Goal: Task Accomplishment & Management: Complete application form

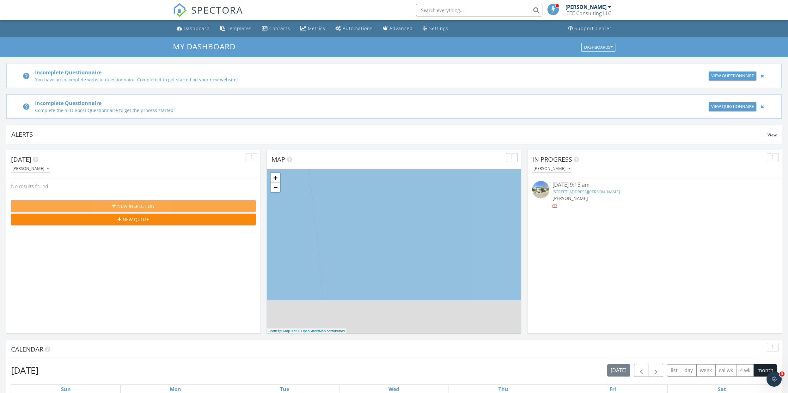
click at [202, 205] on div "New Inspection" at bounding box center [133, 206] width 235 height 7
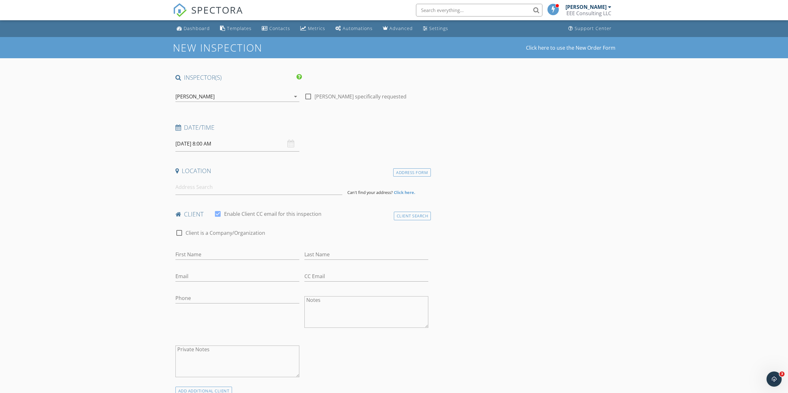
click at [220, 142] on input "09/30/2025 8:00 AM" at bounding box center [238, 143] width 124 height 15
type input "[DATE] 8:00 AM"
type input "09"
type input "[DATE] 9:00 AM"
click at [211, 247] on span at bounding box center [212, 248] width 4 height 6
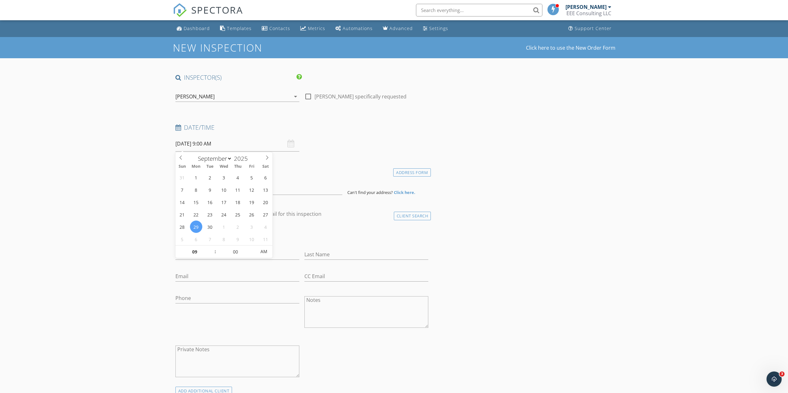
click at [387, 141] on div "Date/Time 09/29/2025 9:00 AM" at bounding box center [302, 137] width 258 height 28
click at [233, 186] on input at bounding box center [259, 186] width 167 height 15
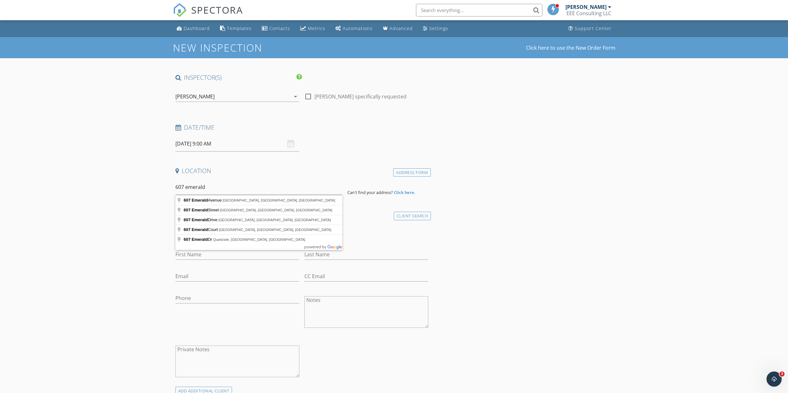
type input "607 Emerald Avenue, El Cajon, CA, USA"
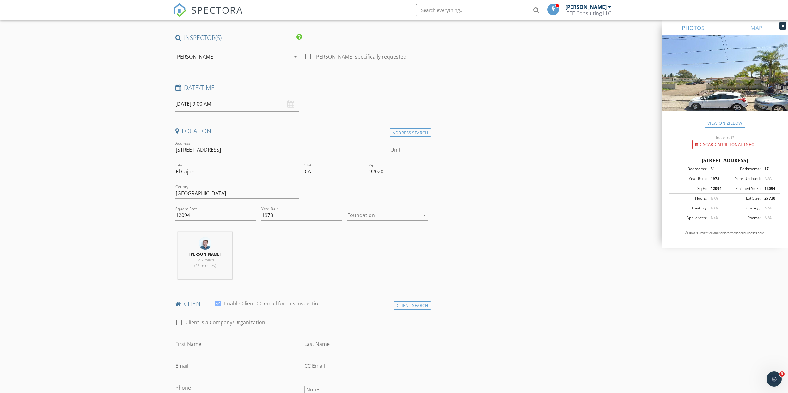
scroll to position [40, 0]
click at [218, 305] on div at bounding box center [218, 303] width 11 height 11
checkbox input "false"
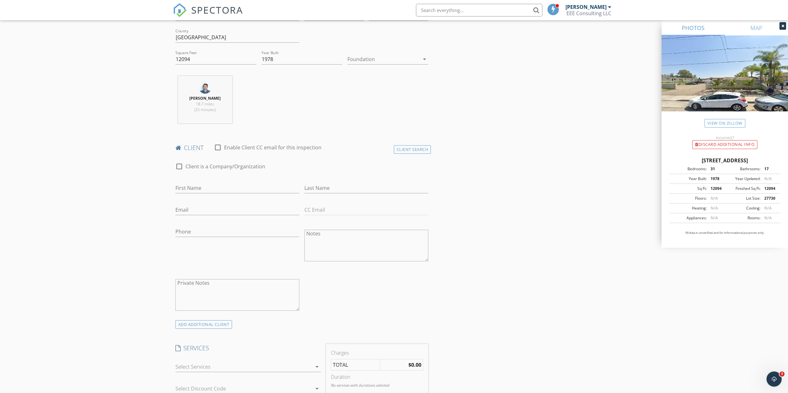
scroll to position [220, 0]
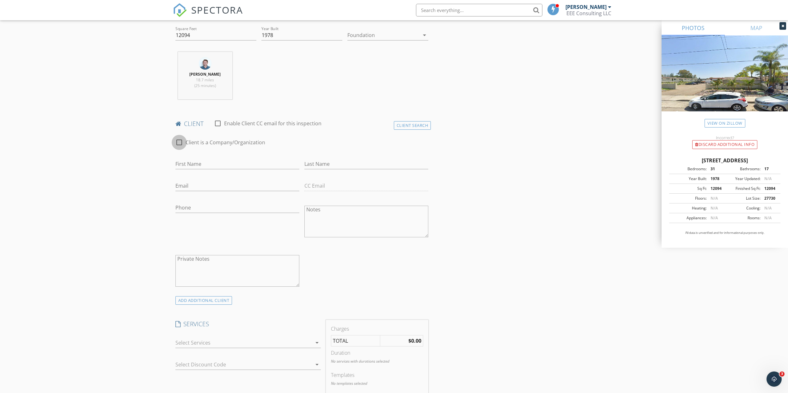
click at [181, 143] on div at bounding box center [179, 142] width 11 height 11
checkbox input "true"
click at [231, 161] on input "Enable Client CC email for this inspection" at bounding box center [302, 164] width 253 height 10
type input "o"
type input "Mollison Rentals LLC"
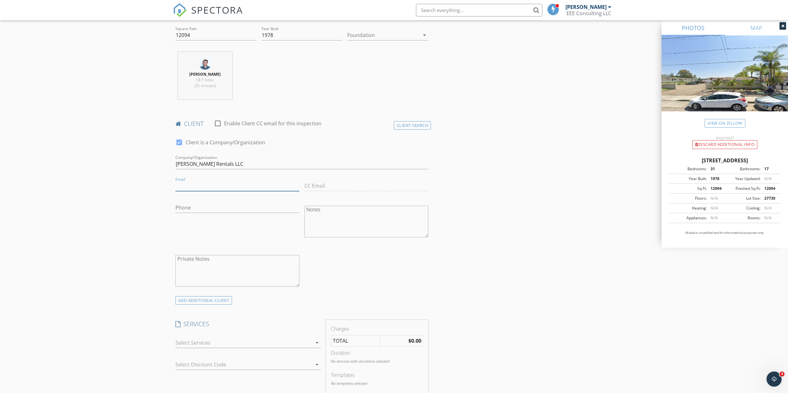
click at [210, 182] on input "Email" at bounding box center [238, 186] width 124 height 10
type input "[PERSON_NAME][EMAIL_ADDRESS][PERSON_NAME][DOMAIN_NAME]"
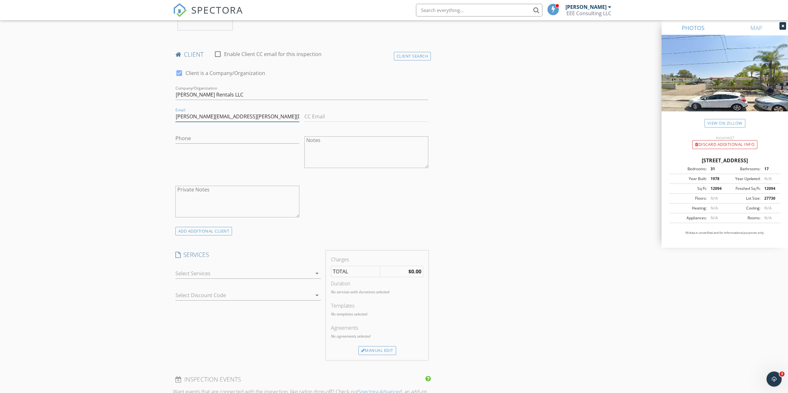
scroll to position [300, 0]
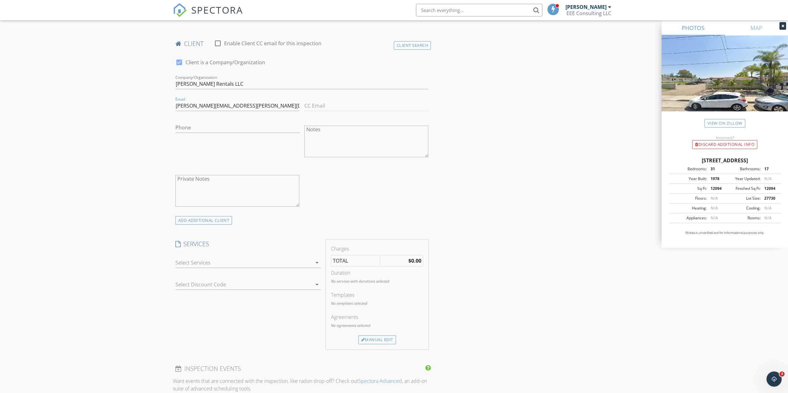
click at [315, 262] on icon "arrow_drop_down" at bounding box center [317, 263] width 8 height 8
click at [186, 341] on div at bounding box center [184, 340] width 11 height 11
click at [357, 187] on div "check_box Client is a Company/Organization Company/Organization Mollison Rental…" at bounding box center [302, 134] width 258 height 164
drag, startPoint x: 194, startPoint y: 82, endPoint x: 174, endPoint y: 82, distance: 20.9
click at [174, 82] on div "Company/Organization Mollison Rentals LLC" at bounding box center [302, 85] width 258 height 22
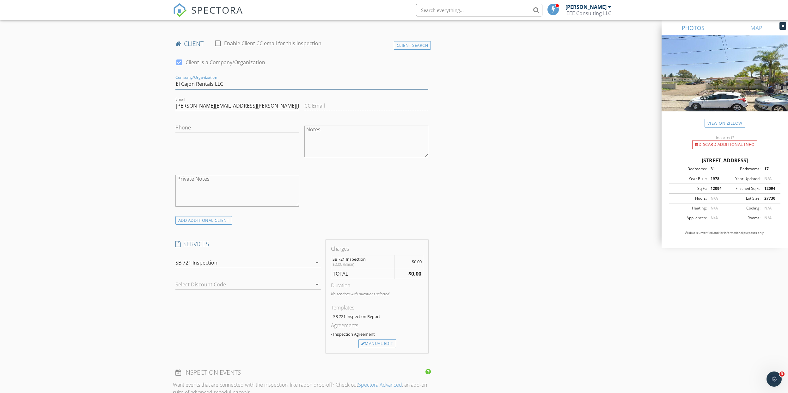
type input "El Cajon Rentals LLC"
click at [139, 131] on div "New Inspection Click here to use the New Order Form INSPECTOR(S) check_box Patr…" at bounding box center [394, 283] width 788 height 1092
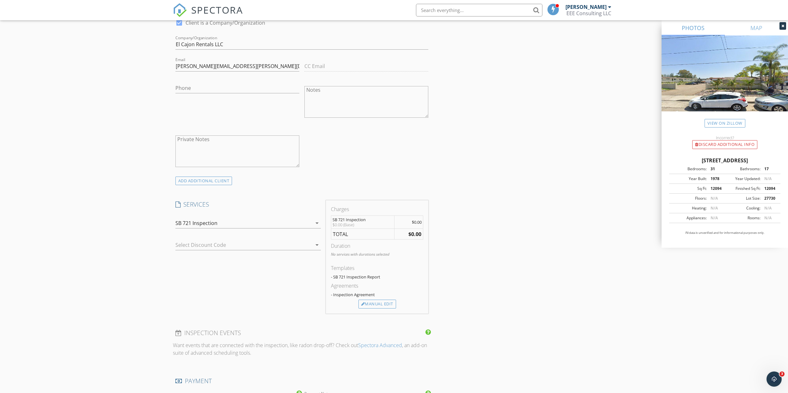
scroll to position [340, 0]
click at [383, 302] on div "Manual Edit" at bounding box center [378, 303] width 38 height 9
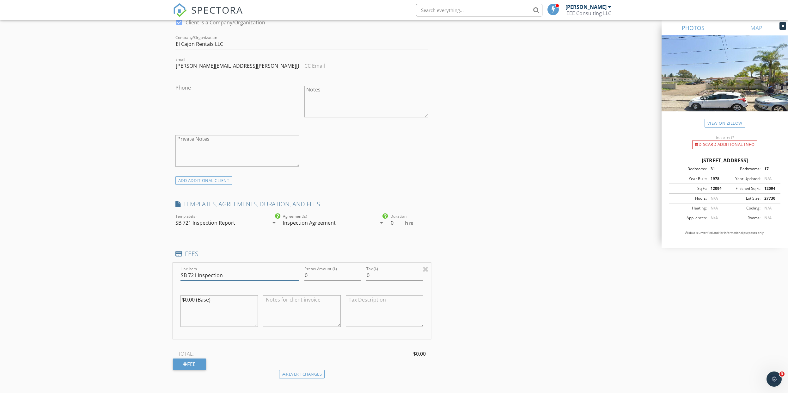
drag, startPoint x: 232, startPoint y: 279, endPoint x: 112, endPoint y: 263, distance: 121.2
click at [115, 264] on div "New Inspection Click here to use the New Order Form INSPECTOR(S) check_box Patr…" at bounding box center [394, 275] width 788 height 1157
click at [207, 307] on textarea "$0.00 (Base)" at bounding box center [220, 311] width 78 height 32
drag, startPoint x: 224, startPoint y: 302, endPoint x: 108, endPoint y: 296, distance: 115.3
click at [144, 299] on div "New Inspection Click here to use the New Order Form INSPECTOR(S) check_box Patr…" at bounding box center [394, 275] width 788 height 1157
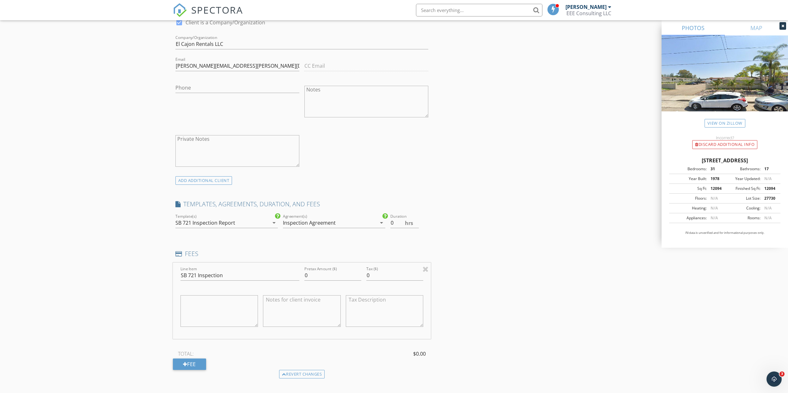
click at [335, 218] on div "Inspection Agreement" at bounding box center [330, 223] width 94 height 10
drag, startPoint x: 291, startPoint y: 229, endPoint x: 359, endPoint y: 230, distance: 67.7
click at [291, 229] on div at bounding box center [292, 228] width 11 height 11
click at [416, 222] on input "0.5" at bounding box center [405, 223] width 28 height 10
click at [416, 222] on input "1" at bounding box center [405, 223] width 28 height 10
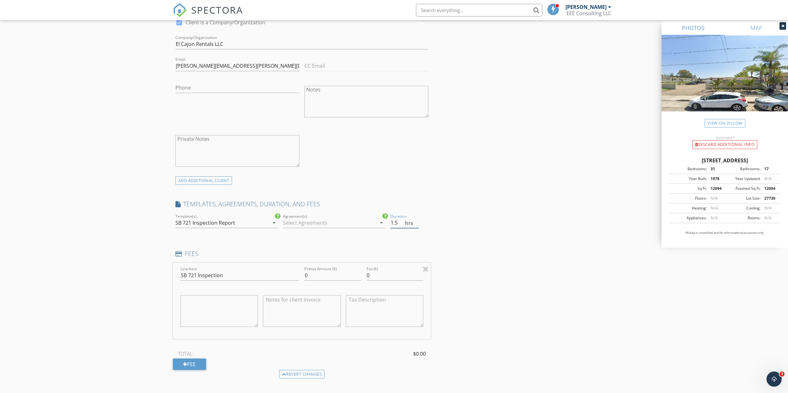
click at [416, 222] on input "1.5" at bounding box center [405, 223] width 28 height 10
click at [416, 222] on input "2" at bounding box center [405, 223] width 28 height 10
click at [416, 222] on input "2.5" at bounding box center [405, 223] width 28 height 10
click at [416, 222] on input "3" at bounding box center [405, 223] width 28 height 10
click at [416, 222] on input "3.5" at bounding box center [405, 223] width 28 height 10
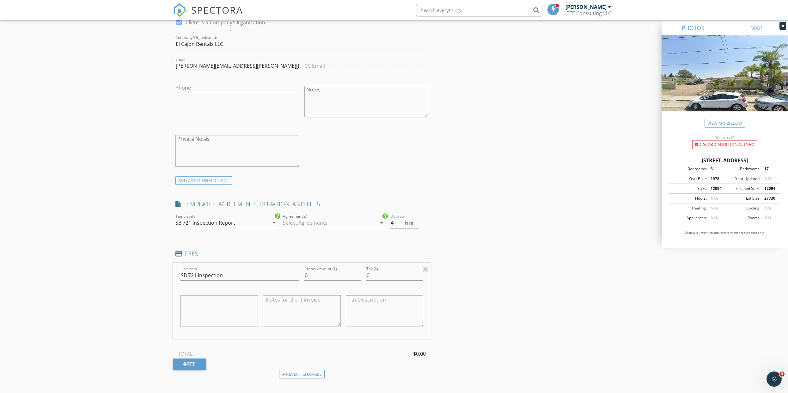
click at [416, 222] on input "4" at bounding box center [405, 223] width 28 height 10
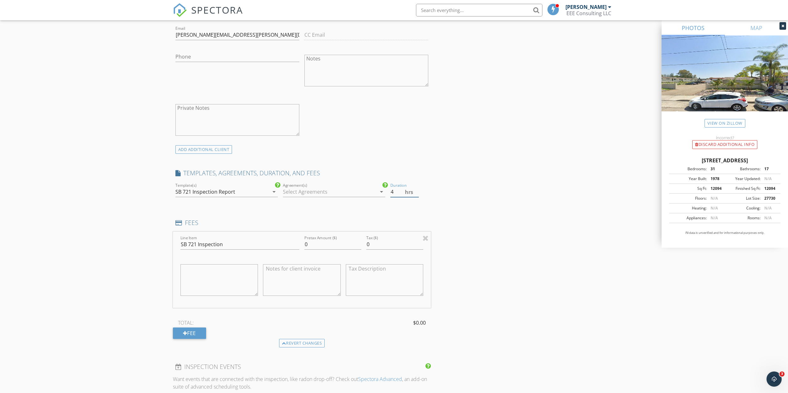
scroll to position [441, 0]
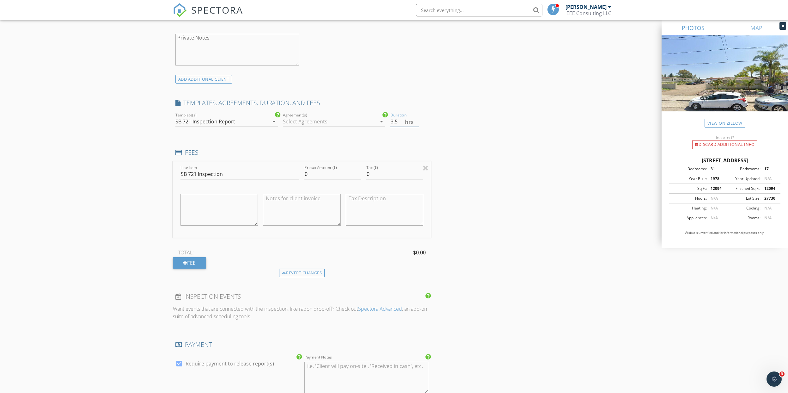
click at [416, 124] on input "3.5" at bounding box center [405, 121] width 28 height 10
click at [416, 119] on input "4" at bounding box center [405, 121] width 28 height 10
click at [416, 119] on input "4.5" at bounding box center [405, 121] width 28 height 10
click at [419, 123] on input "4" at bounding box center [405, 121] width 28 height 10
click at [416, 123] on input "3.5" at bounding box center [405, 121] width 28 height 10
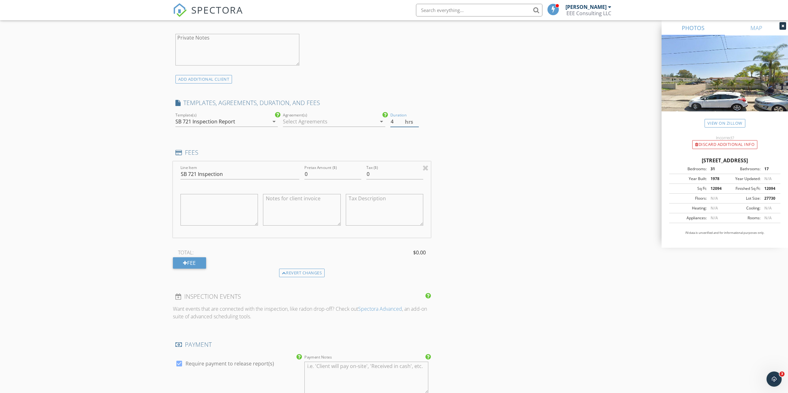
click at [417, 120] on input "4" at bounding box center [405, 121] width 28 height 10
click at [417, 120] on input "4.5" at bounding box center [405, 121] width 28 height 10
click at [417, 120] on input "5" at bounding box center [405, 121] width 28 height 10
click at [418, 123] on input "4.5" at bounding box center [405, 121] width 28 height 10
click at [418, 123] on input "4" at bounding box center [405, 121] width 28 height 10
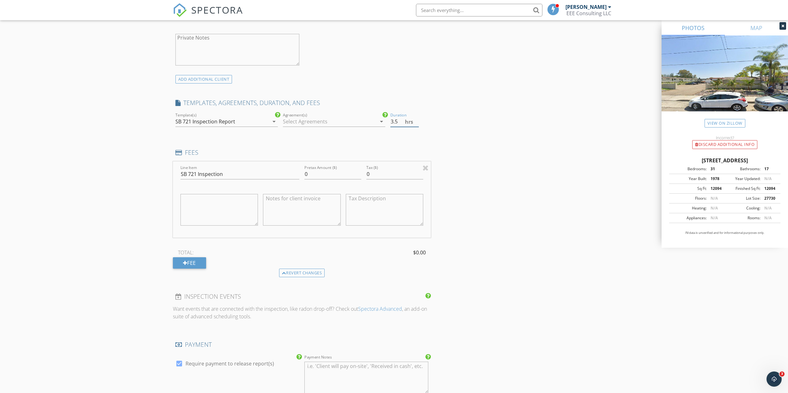
click at [418, 123] on input "3.5" at bounding box center [405, 121] width 28 height 10
click at [418, 123] on input "3" at bounding box center [405, 121] width 28 height 10
click at [418, 123] on input "2.5" at bounding box center [405, 121] width 28 height 10
click at [418, 123] on input "2" at bounding box center [405, 121] width 28 height 10
click at [418, 123] on input "1.5" at bounding box center [405, 121] width 28 height 10
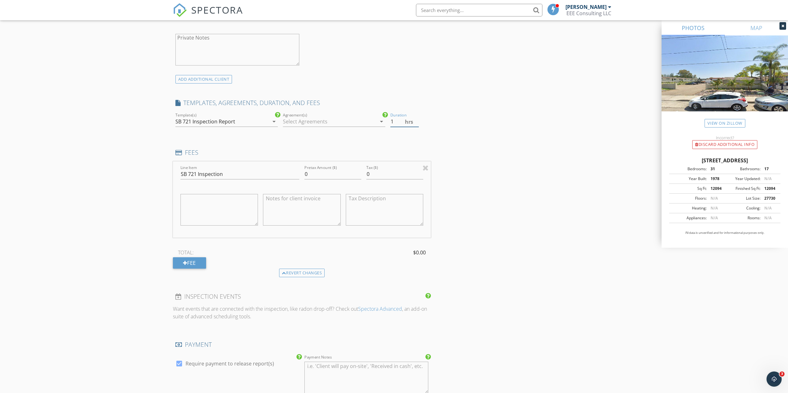
type input "1"
click at [418, 123] on input "1" at bounding box center [405, 121] width 28 height 10
click at [521, 105] on div "INSPECTOR(S) check_box Patrick Nemes PRIMARY Patrick Nemes arrow_drop_down chec…" at bounding box center [394, 186] width 443 height 1106
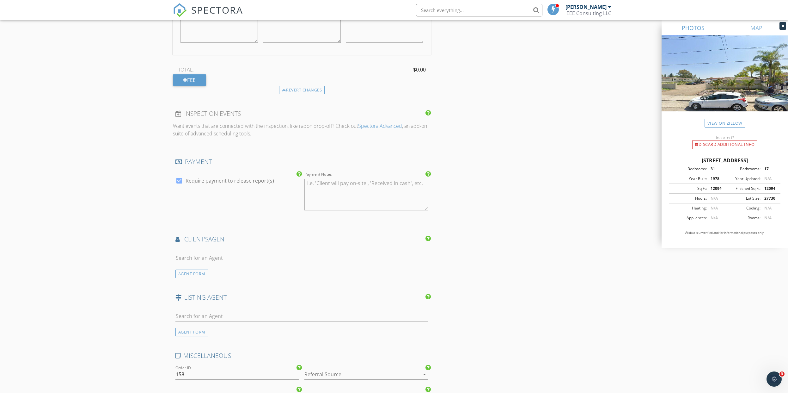
scroll to position [626, 0]
click at [178, 180] on div at bounding box center [179, 178] width 11 height 11
checkbox input "false"
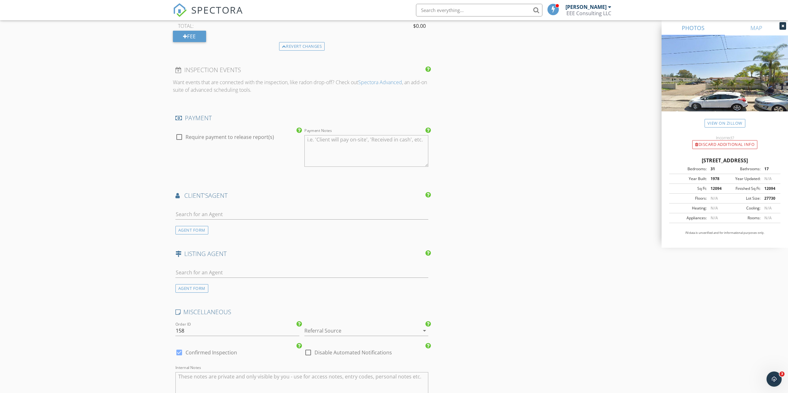
scroll to position [710, 0]
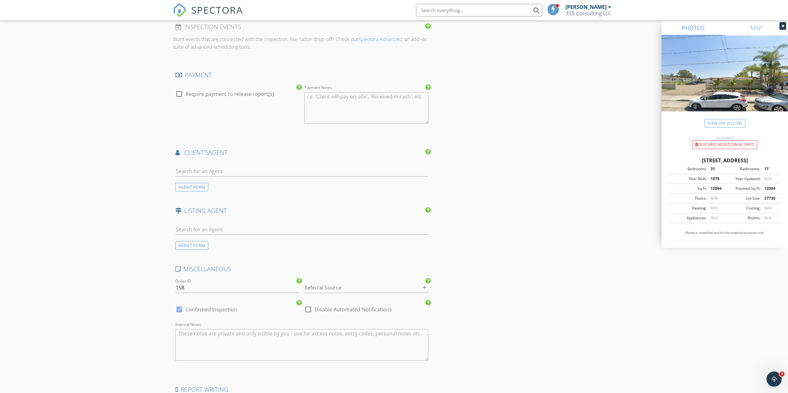
click at [310, 309] on div at bounding box center [308, 309] width 11 height 11
checkbox input "true"
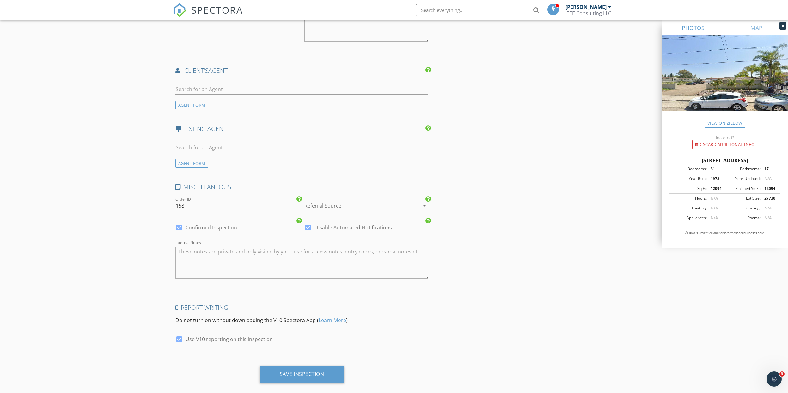
scroll to position [802, 0]
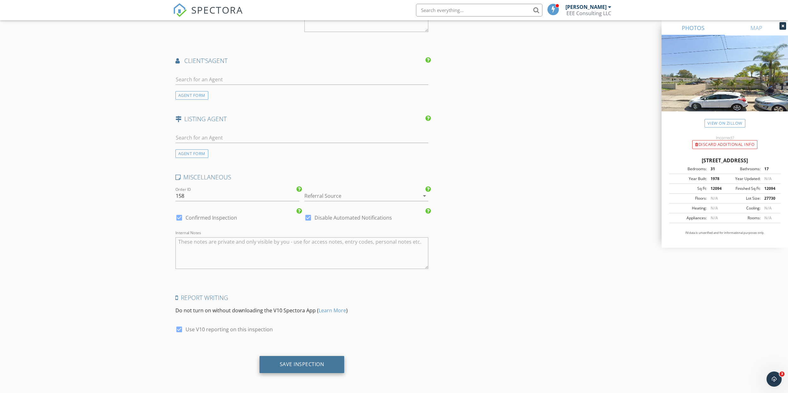
click at [311, 361] on div "Save Inspection" at bounding box center [302, 364] width 45 height 6
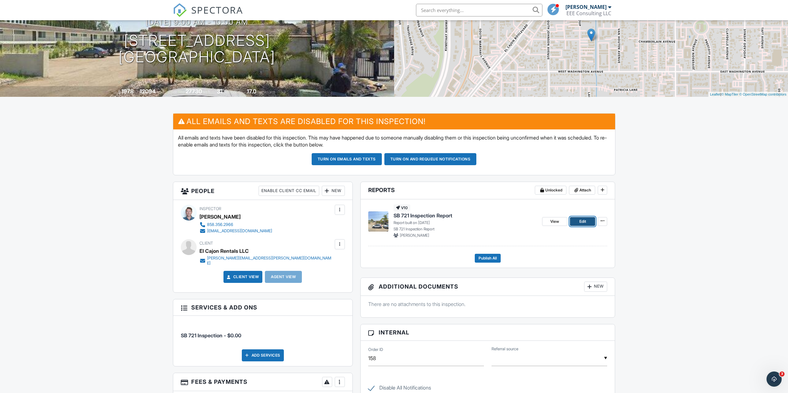
click at [586, 221] on link "Edit" at bounding box center [582, 221] width 25 height 9
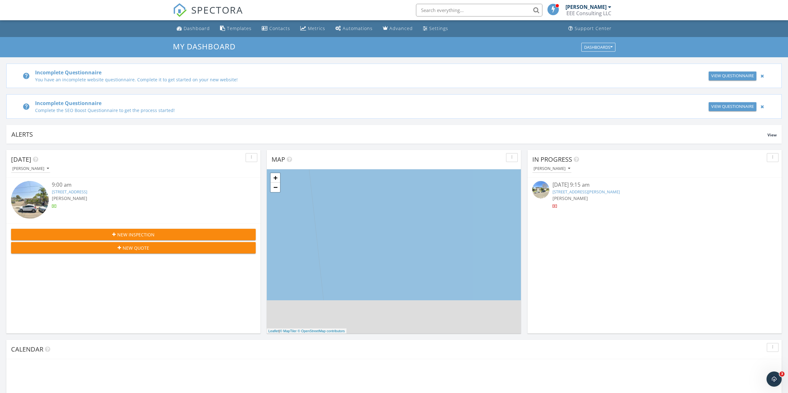
click at [452, 9] on input "text" at bounding box center [479, 10] width 126 height 13
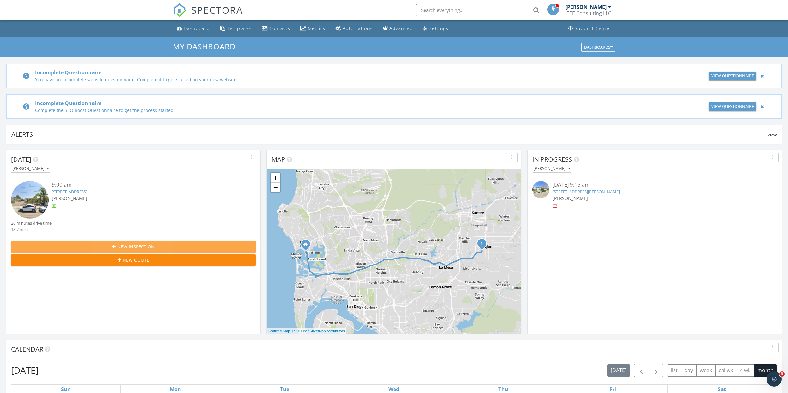
click at [166, 242] on button "New Inspection" at bounding box center [133, 246] width 245 height 11
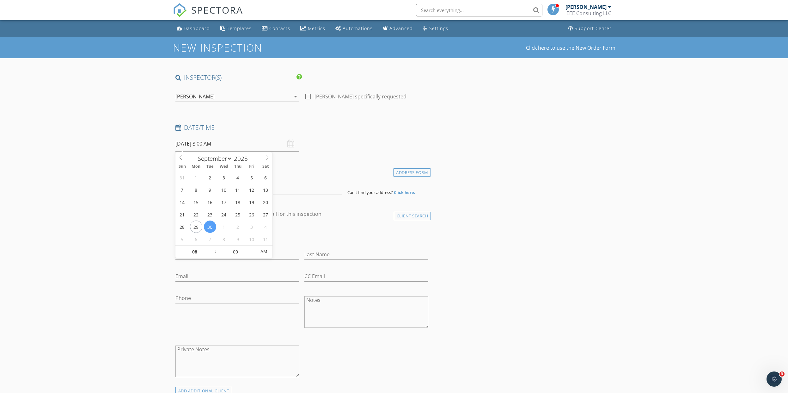
click at [202, 147] on input "[DATE] 8:00 AM" at bounding box center [238, 143] width 124 height 15
type input "09/29/2025 8:00 AM"
type input "09"
type input "09/29/2025 9:00 AM"
click at [212, 248] on span at bounding box center [212, 248] width 4 height 6
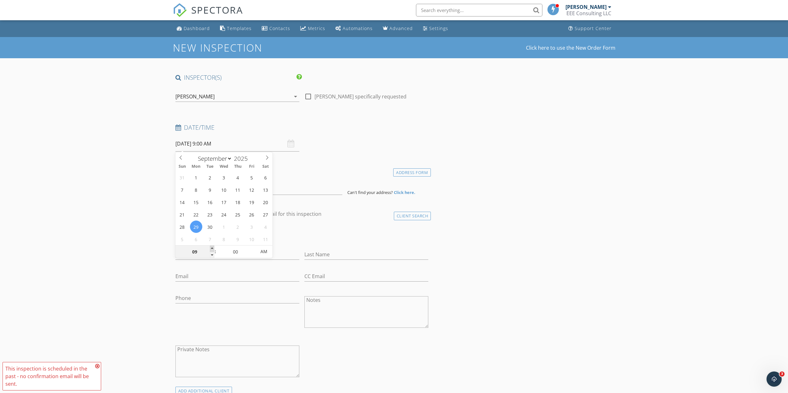
type input "10"
type input "09/29/2025 10:00 AM"
click at [212, 248] on span at bounding box center [212, 248] width 4 height 6
type input "05"
type input "09/29/2025 10:05 AM"
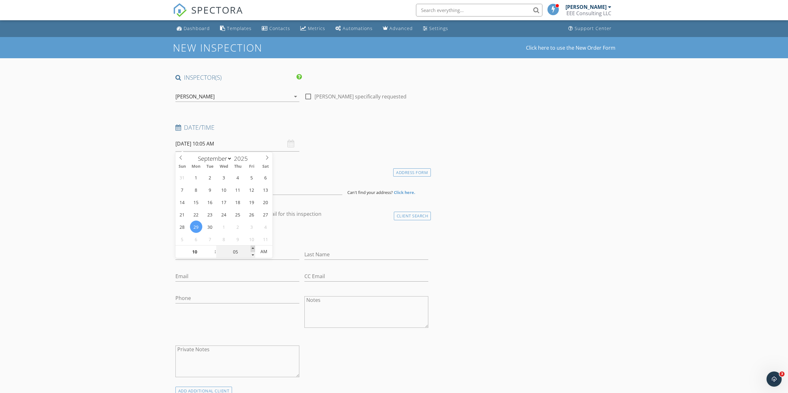
click at [254, 248] on span at bounding box center [253, 248] width 4 height 6
type input "10"
type input "09/29/2025 10:10 AM"
click at [254, 248] on span at bounding box center [253, 248] width 4 height 6
type input "15"
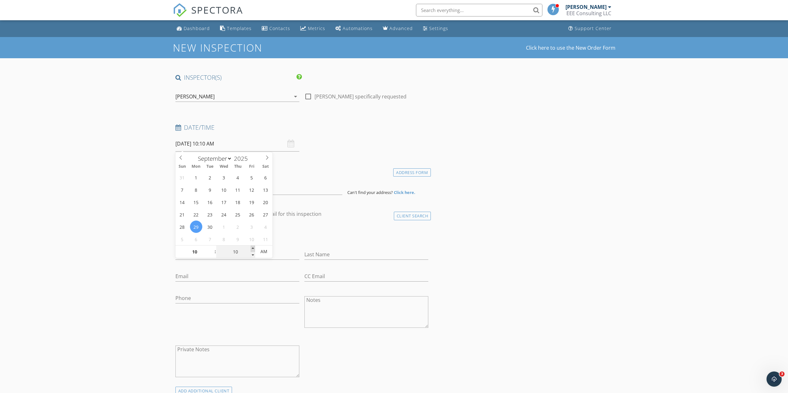
type input "09/29/2025 10:15 AM"
click at [254, 248] on span at bounding box center [253, 248] width 4 height 6
type input "20"
type input "09/29/2025 10:20 AM"
click at [254, 248] on span at bounding box center [253, 248] width 4 height 6
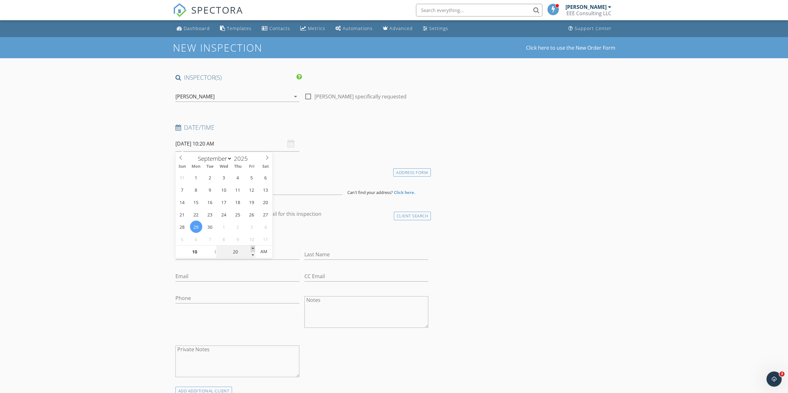
type input "25"
type input "09/29/2025 10:25 AM"
click at [254, 248] on span at bounding box center [253, 248] width 4 height 6
type input "30"
type input "[DATE] 10:30 AM"
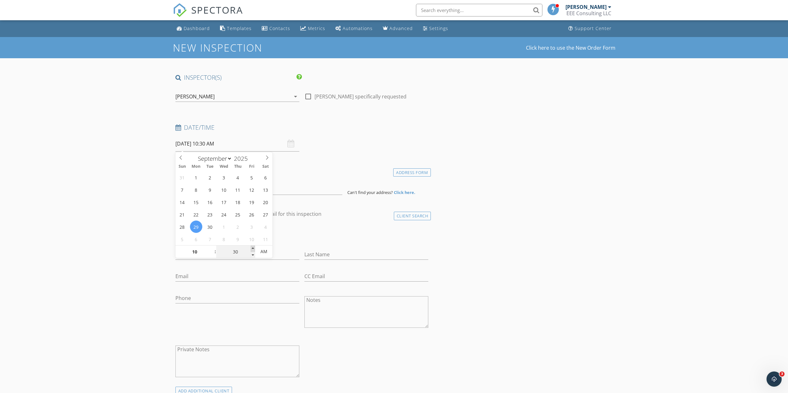
click at [254, 248] on span at bounding box center [253, 248] width 4 height 6
click at [205, 188] on input at bounding box center [259, 186] width 167 height 15
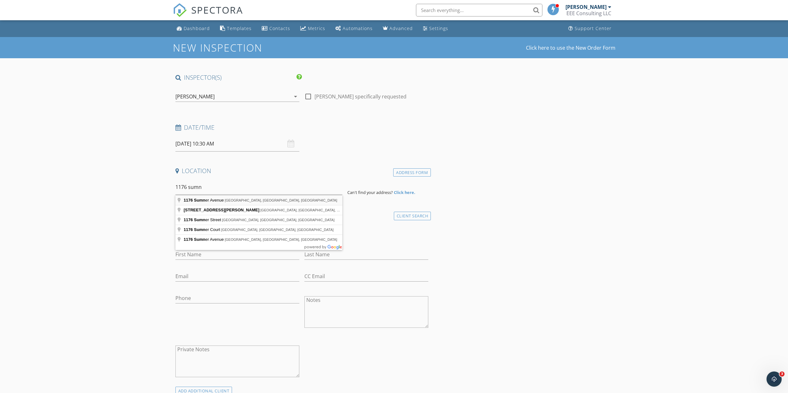
type input "1176 Sumner Avenue, El Cajon, CA, USA"
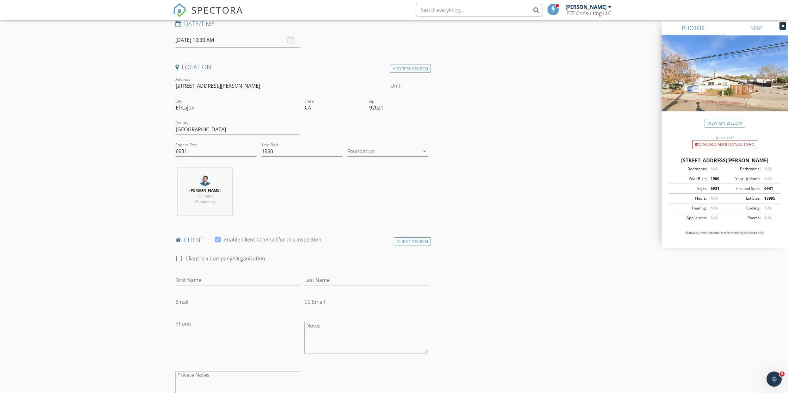
scroll to position [104, 0]
click at [218, 243] on div at bounding box center [218, 239] width 11 height 11
checkbox input "false"
click at [180, 257] on div at bounding box center [179, 258] width 11 height 11
checkbox input "true"
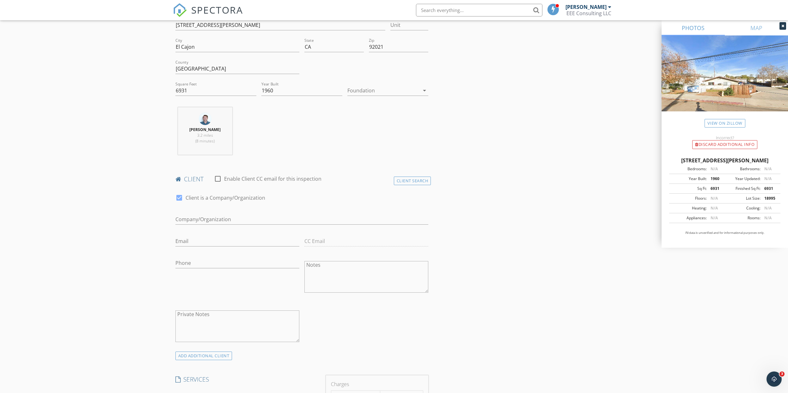
scroll to position [165, 0]
click at [234, 217] on input "Enable Client CC email for this inspection" at bounding box center [302, 219] width 253 height 10
type input "[PERSON_NAME] Business Corp"
click at [233, 242] on input "Email" at bounding box center [238, 241] width 124 height 10
type input "[PERSON_NAME][EMAIL_ADDRESS][PERSON_NAME][DOMAIN_NAME]"
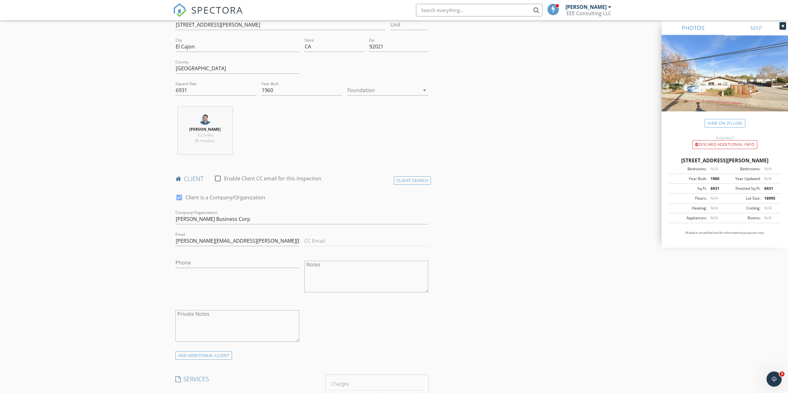
click at [292, 290] on div "Phone" at bounding box center [237, 276] width 129 height 49
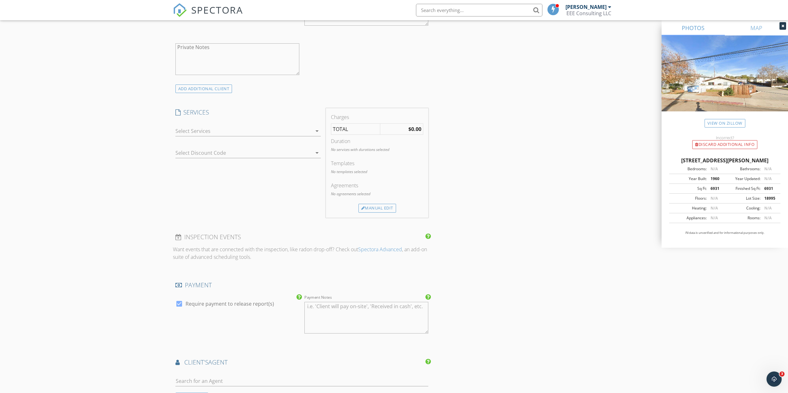
scroll to position [432, 0]
click at [319, 132] on icon "arrow_drop_down" at bounding box center [317, 131] width 8 height 8
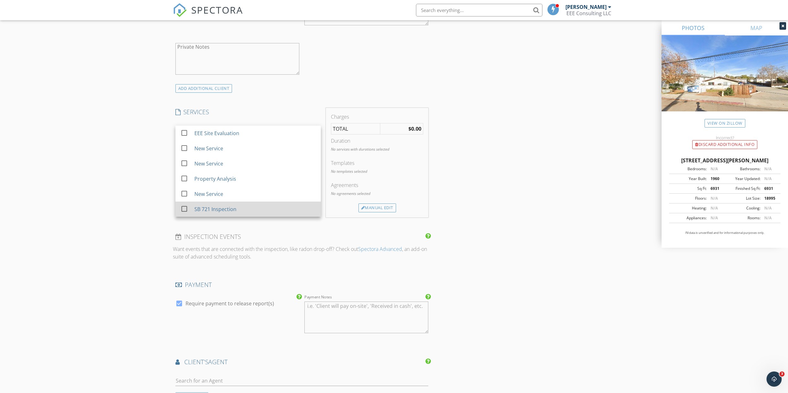
click at [252, 204] on div "SB 721 Inspection" at bounding box center [254, 209] width 121 height 13
click at [318, 241] on h4 "INSPECTION EVENTS" at bounding box center [302, 240] width 253 height 8
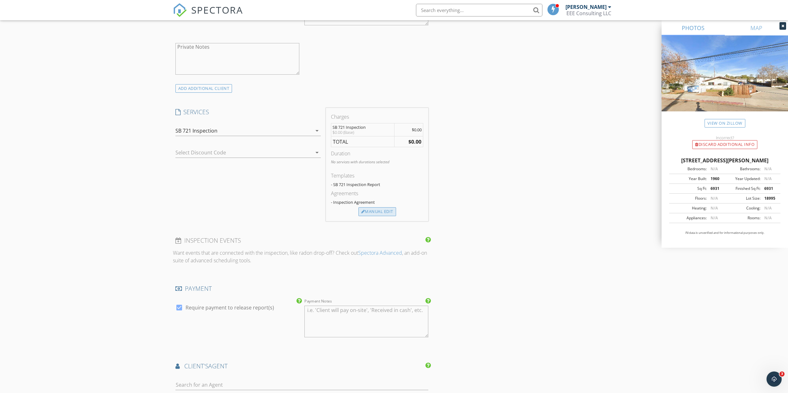
click at [374, 212] on div "Manual Edit" at bounding box center [378, 211] width 38 height 9
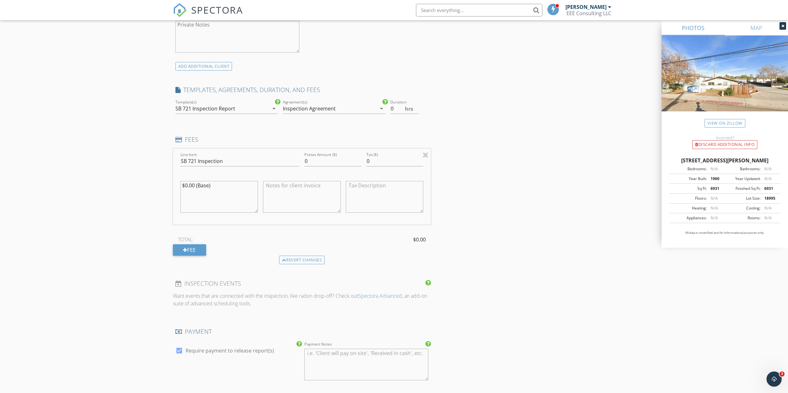
scroll to position [474, 0]
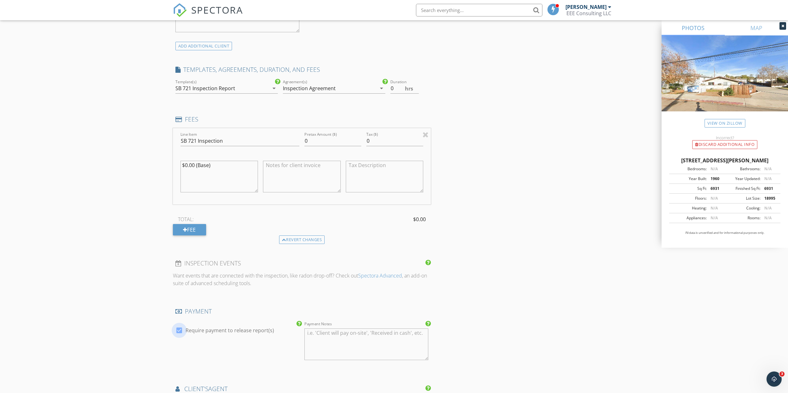
click at [179, 330] on div at bounding box center [179, 330] width 11 height 11
checkbox input "false"
drag, startPoint x: 235, startPoint y: 162, endPoint x: 123, endPoint y: 153, distance: 112.3
click at [123, 153] on div "New Inspection Click here to use the New Order Form INSPECTOR(S) check_box Patr…" at bounding box center [394, 140] width 788 height 1157
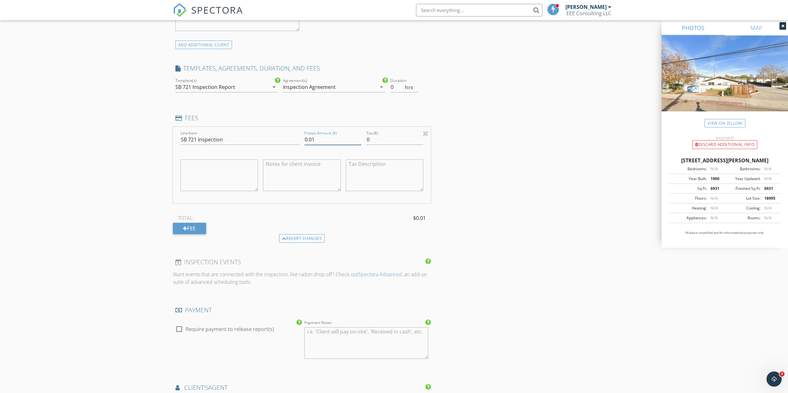
type input "0.01"
click at [358, 139] on input "0.01" at bounding box center [333, 139] width 57 height 10
drag, startPoint x: 341, startPoint y: 140, endPoint x: 273, endPoint y: 138, distance: 68.7
click at [273, 138] on div "Line Item SB 721 Inspection Pretax Amount ($) 0.01 Tax ($) 0" at bounding box center [302, 165] width 258 height 76
type input "2650"
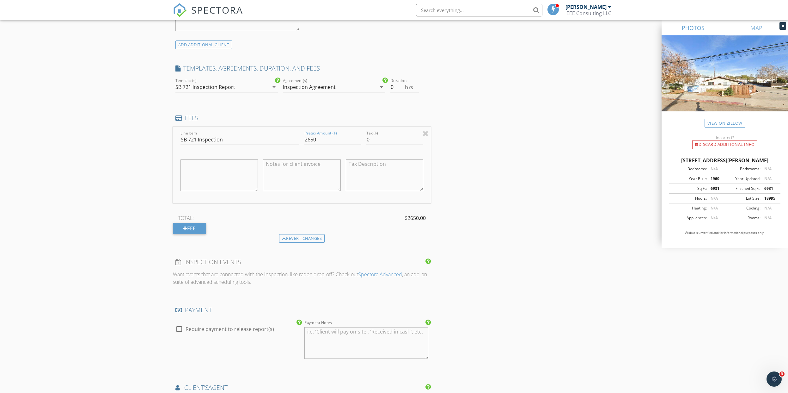
click at [120, 153] on div "New Inspection Click here to use the New Order Form INSPECTOR(S) check_box Patr…" at bounding box center [394, 140] width 788 height 1157
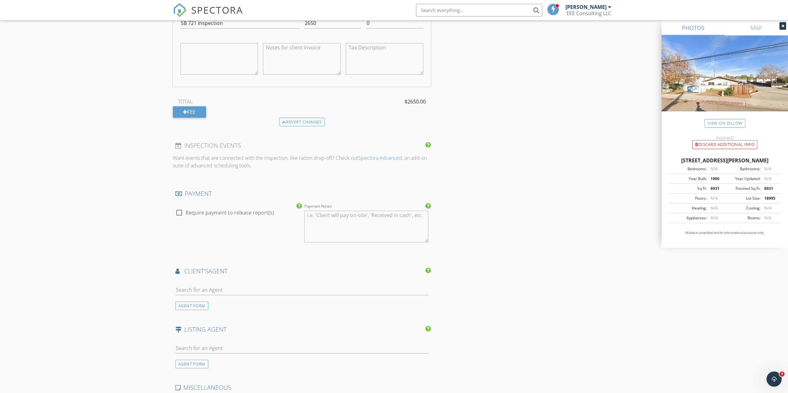
scroll to position [721, 0]
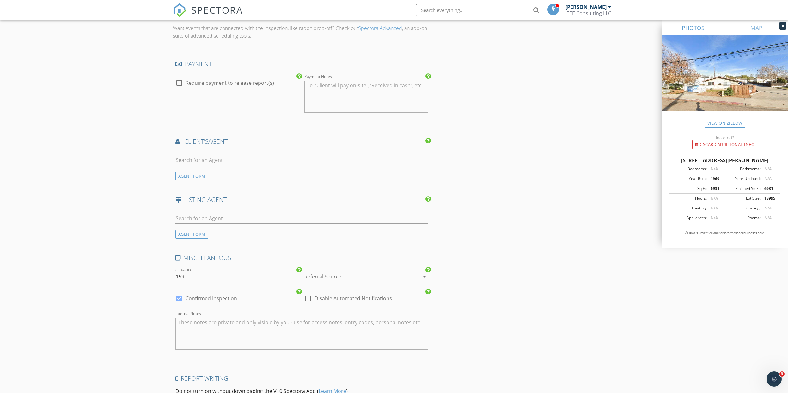
click at [180, 299] on div at bounding box center [179, 298] width 11 height 11
checkbox input "false"
checkbox input "true"
click at [312, 299] on div at bounding box center [308, 298] width 11 height 11
click at [306, 297] on div at bounding box center [308, 298] width 11 height 11
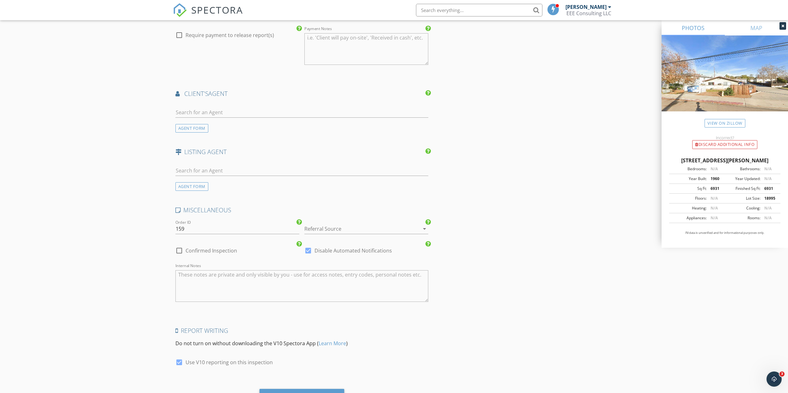
scroll to position [802, 0]
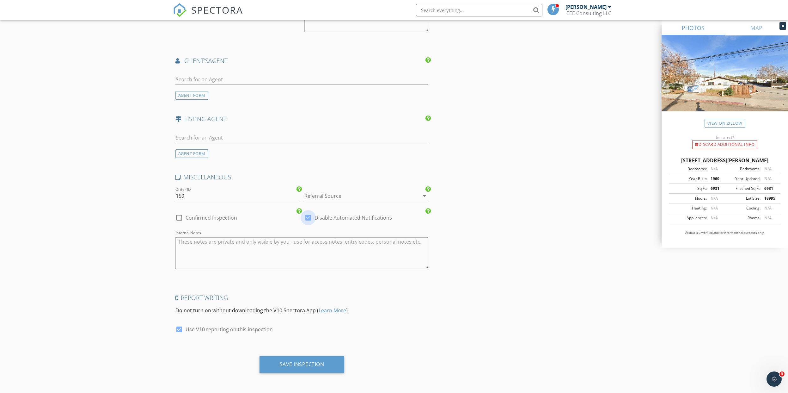
click at [309, 219] on div at bounding box center [308, 217] width 11 height 11
drag, startPoint x: 180, startPoint y: 218, endPoint x: 339, endPoint y: 192, distance: 160.8
click at [181, 218] on div at bounding box center [179, 217] width 11 height 11
checkbox input "true"
click at [320, 361] on div "Save Inspection" at bounding box center [302, 364] width 45 height 6
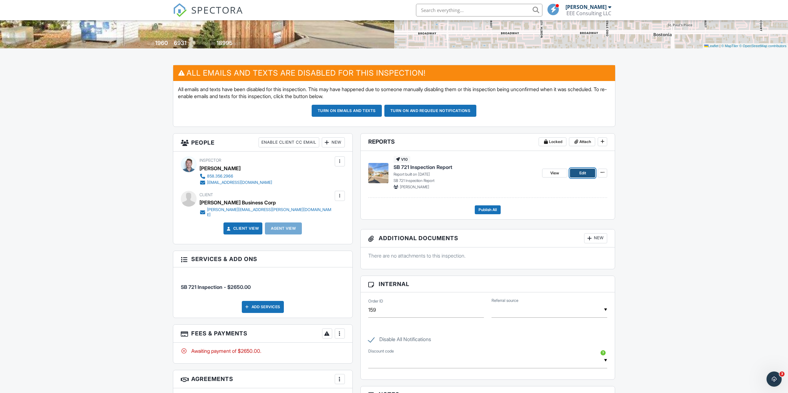
click at [582, 174] on span "Edit" at bounding box center [583, 173] width 7 height 6
